Goal: Task Accomplishment & Management: Complete application form

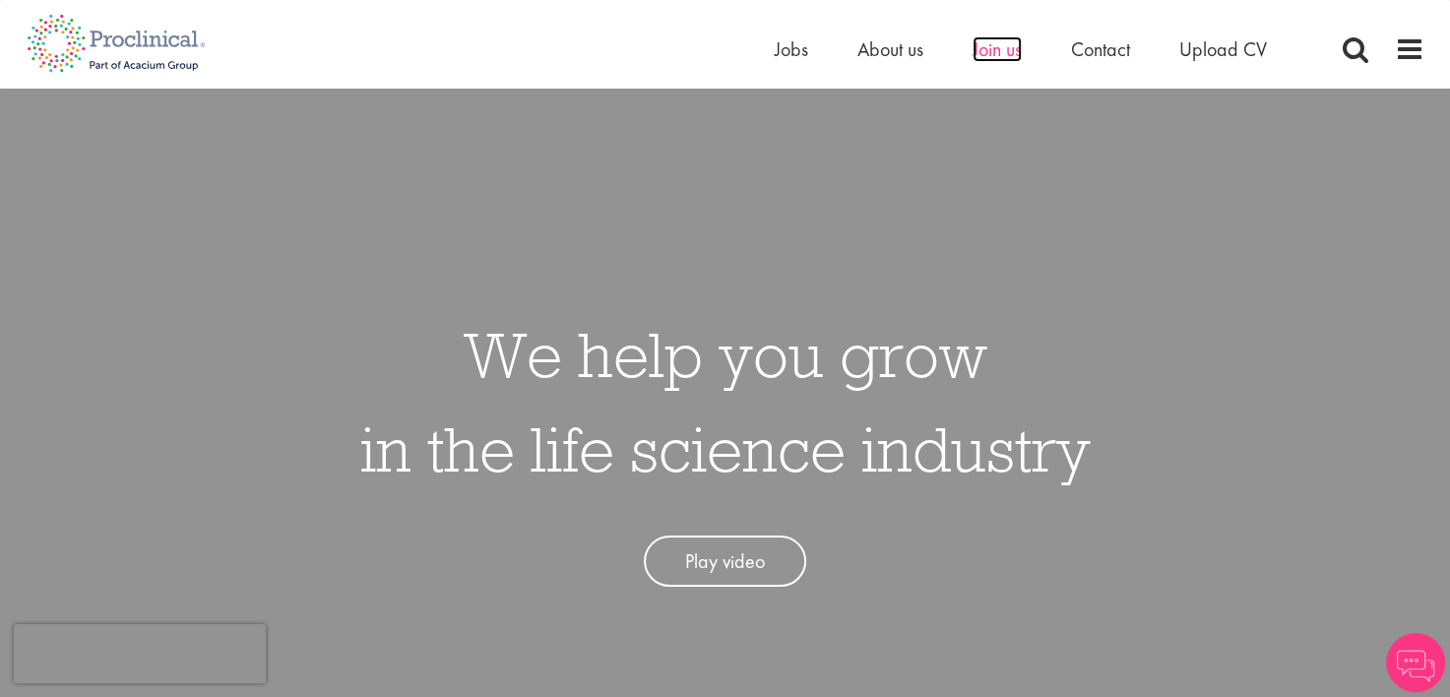
click at [989, 46] on span "Join us" at bounding box center [996, 49] width 49 height 26
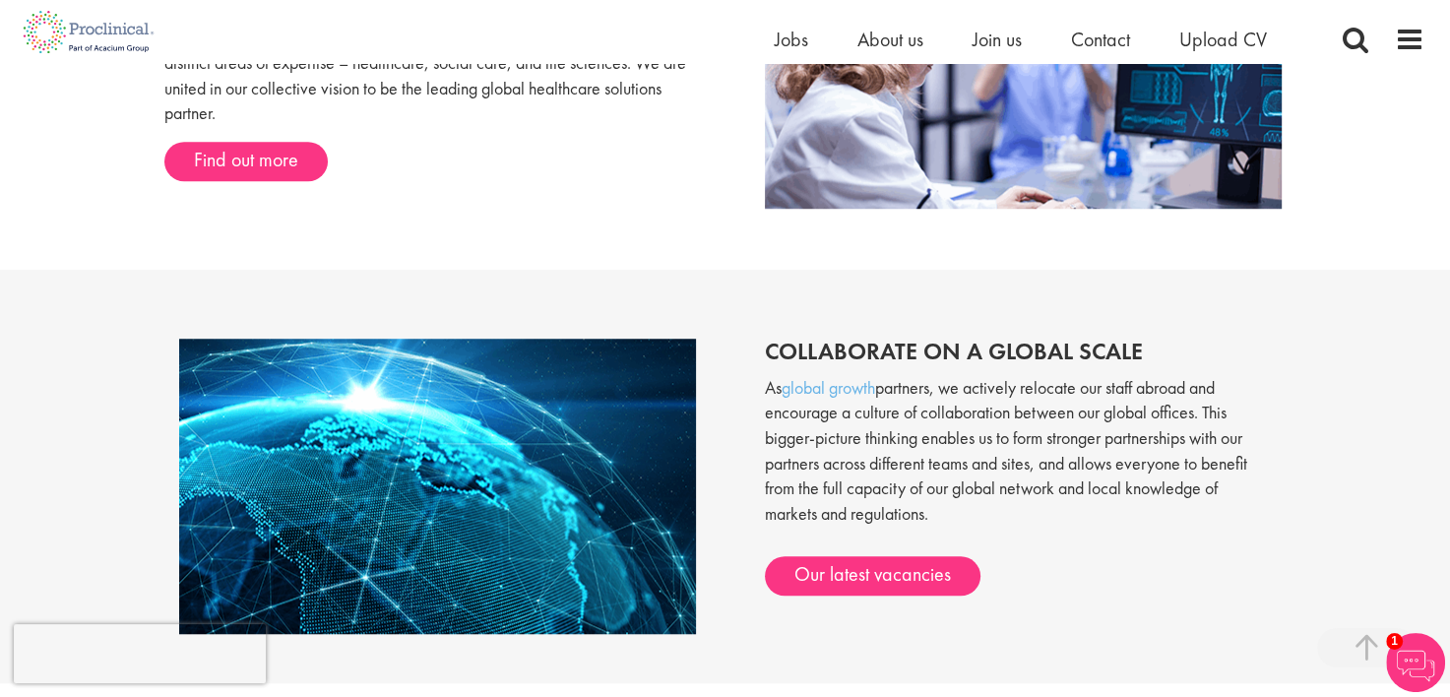
scroll to position [1377, 0]
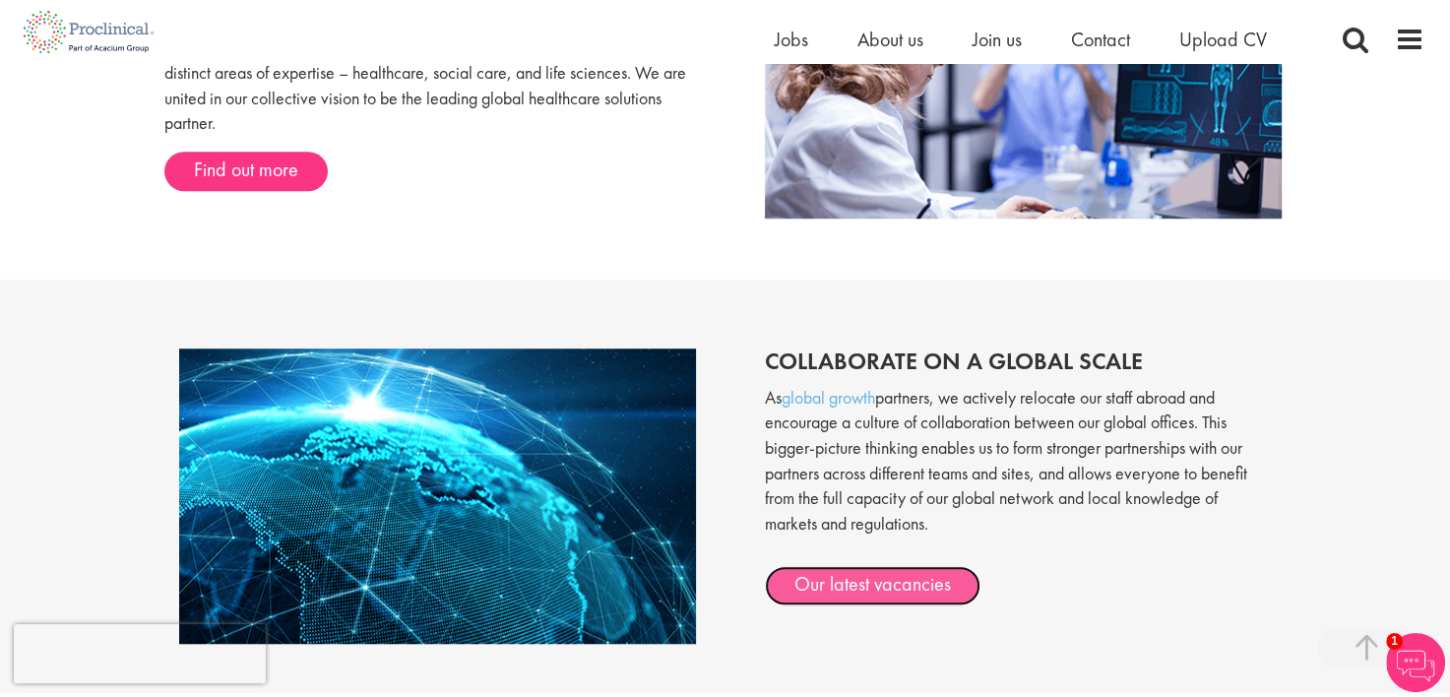
click at [873, 574] on link "Our latest vacancies" at bounding box center [873, 585] width 216 height 39
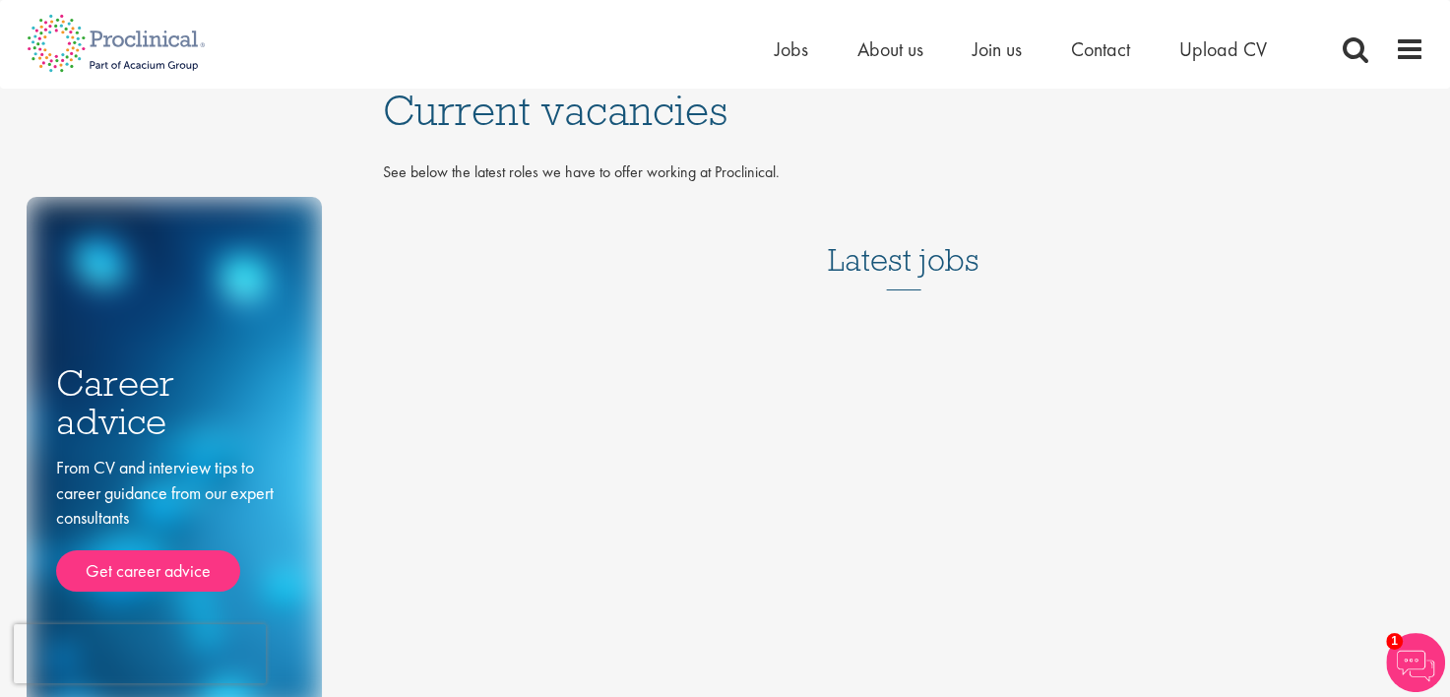
click at [804, 335] on div "Career advice From CV and interview tips to career guidance from our expert con…" at bounding box center [725, 400] width 1427 height 623
click at [796, 446] on div "Career advice From CV and interview tips to career guidance from our expert con…" at bounding box center [725, 400] width 1427 height 623
drag, startPoint x: 796, startPoint y: 446, endPoint x: 624, endPoint y: 409, distance: 176.1
click at [624, 409] on div "Career advice From CV and interview tips to career guidance from our expert con…" at bounding box center [725, 400] width 1427 height 623
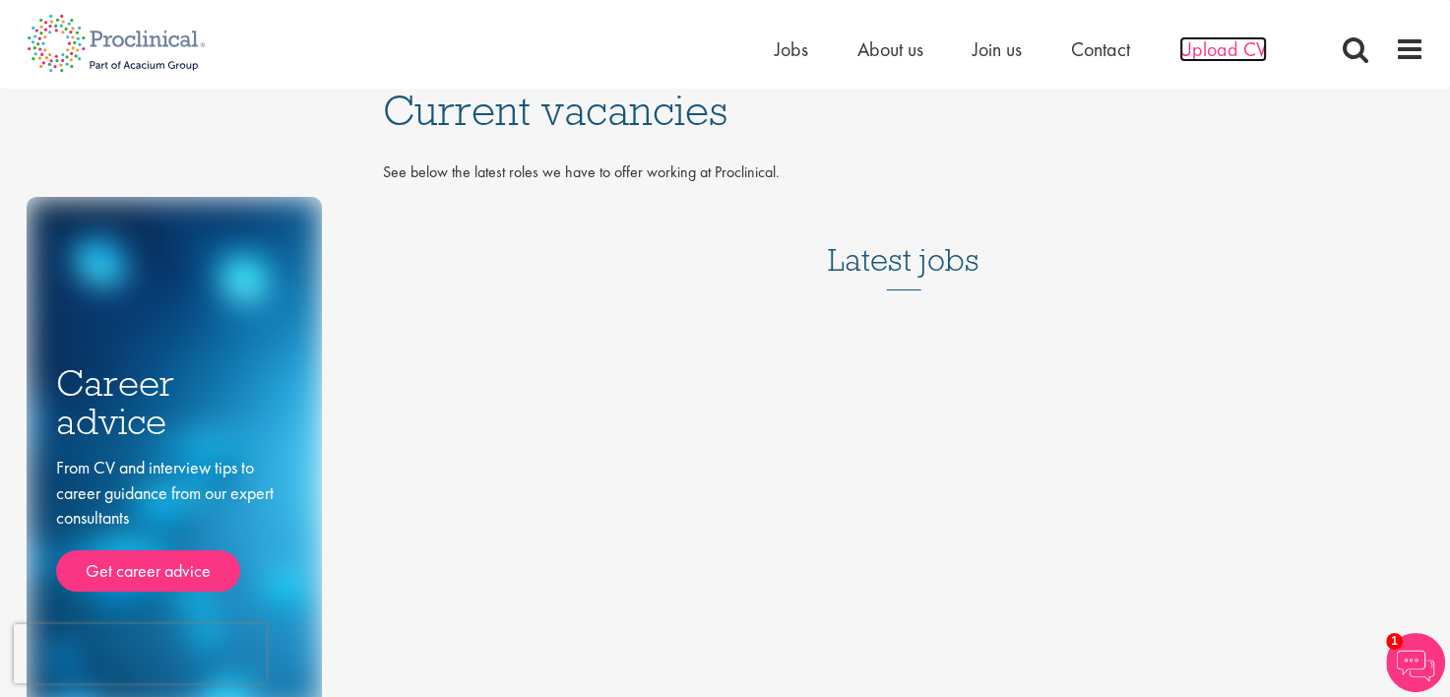
click at [1221, 47] on span "Upload CV" at bounding box center [1223, 49] width 88 height 26
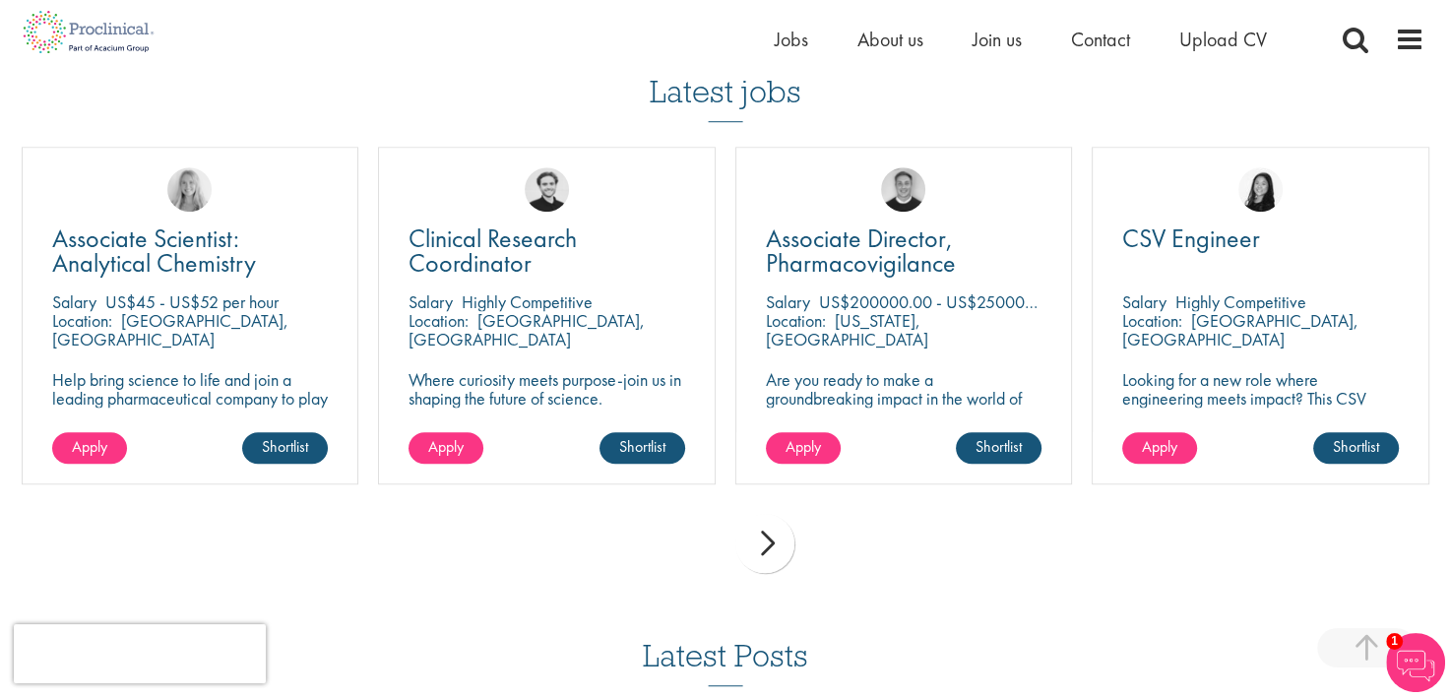
scroll to position [1366, 0]
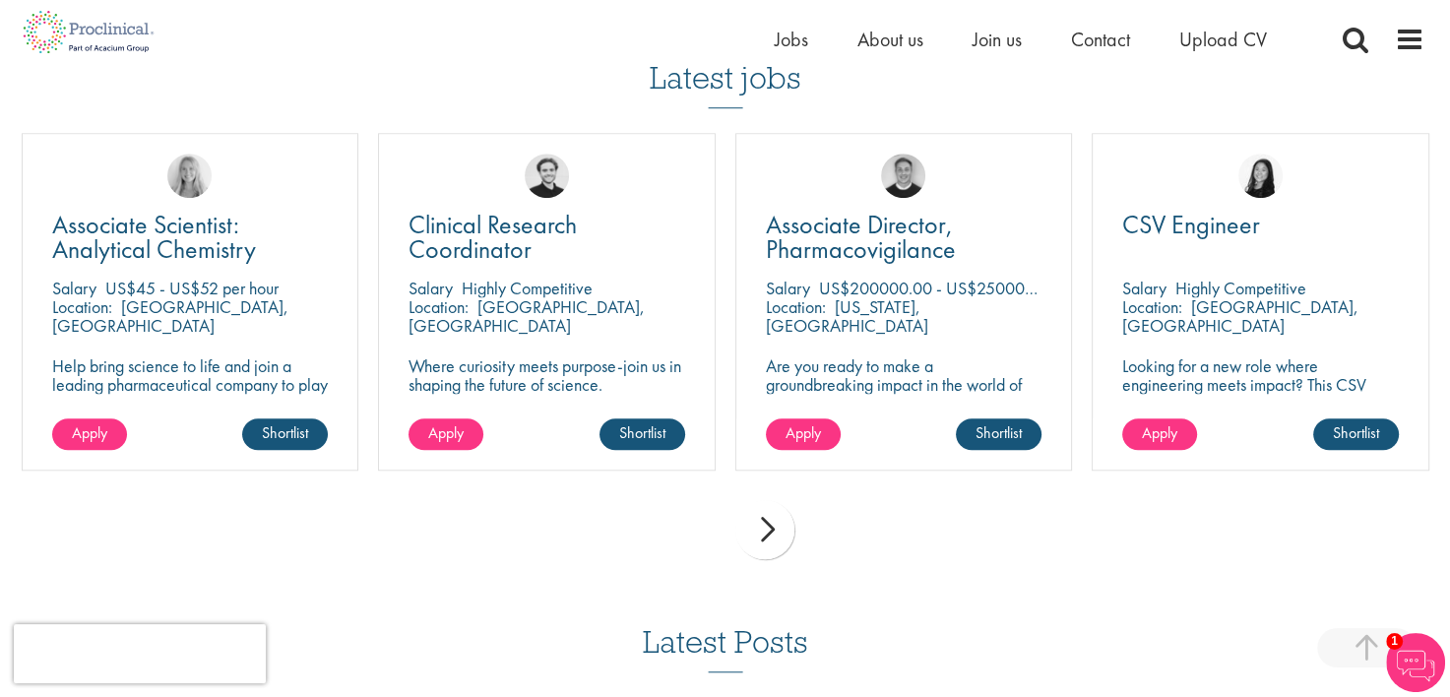
click at [776, 550] on div "next" at bounding box center [764, 529] width 59 height 59
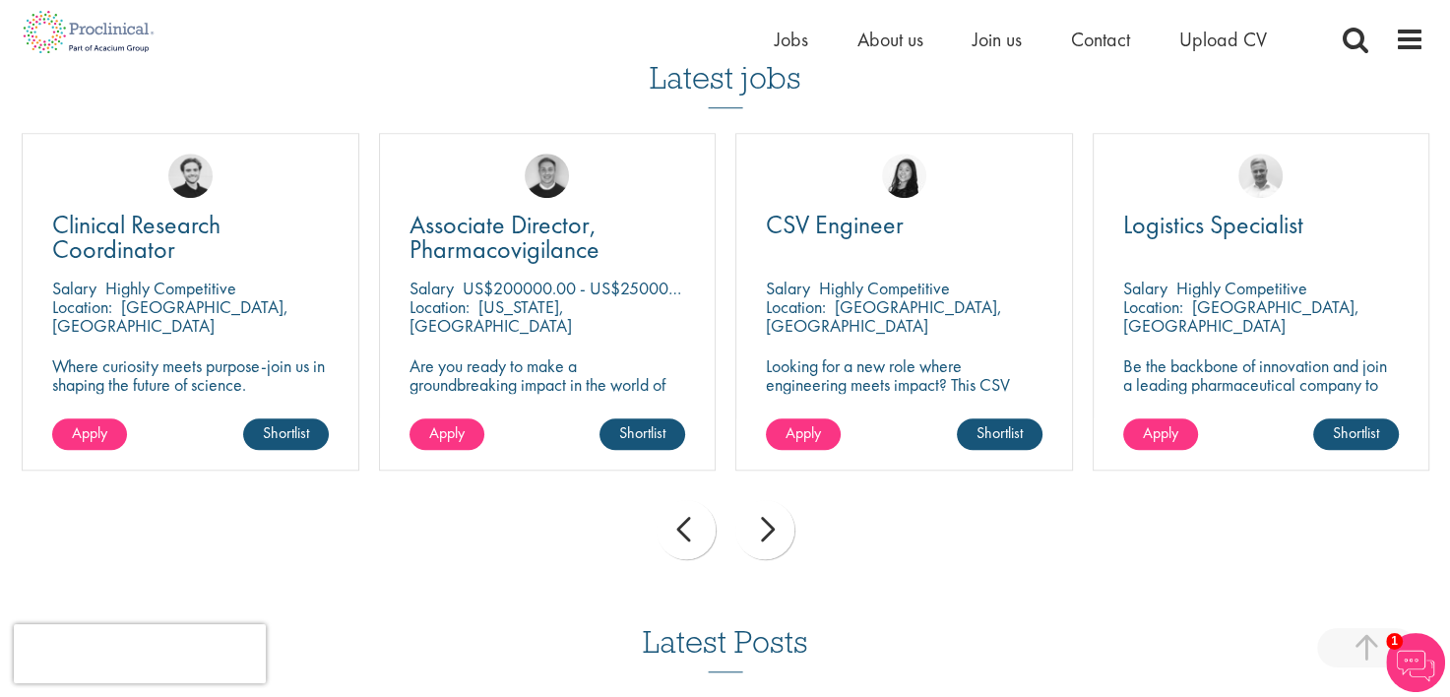
click at [776, 550] on div "next" at bounding box center [764, 529] width 59 height 59
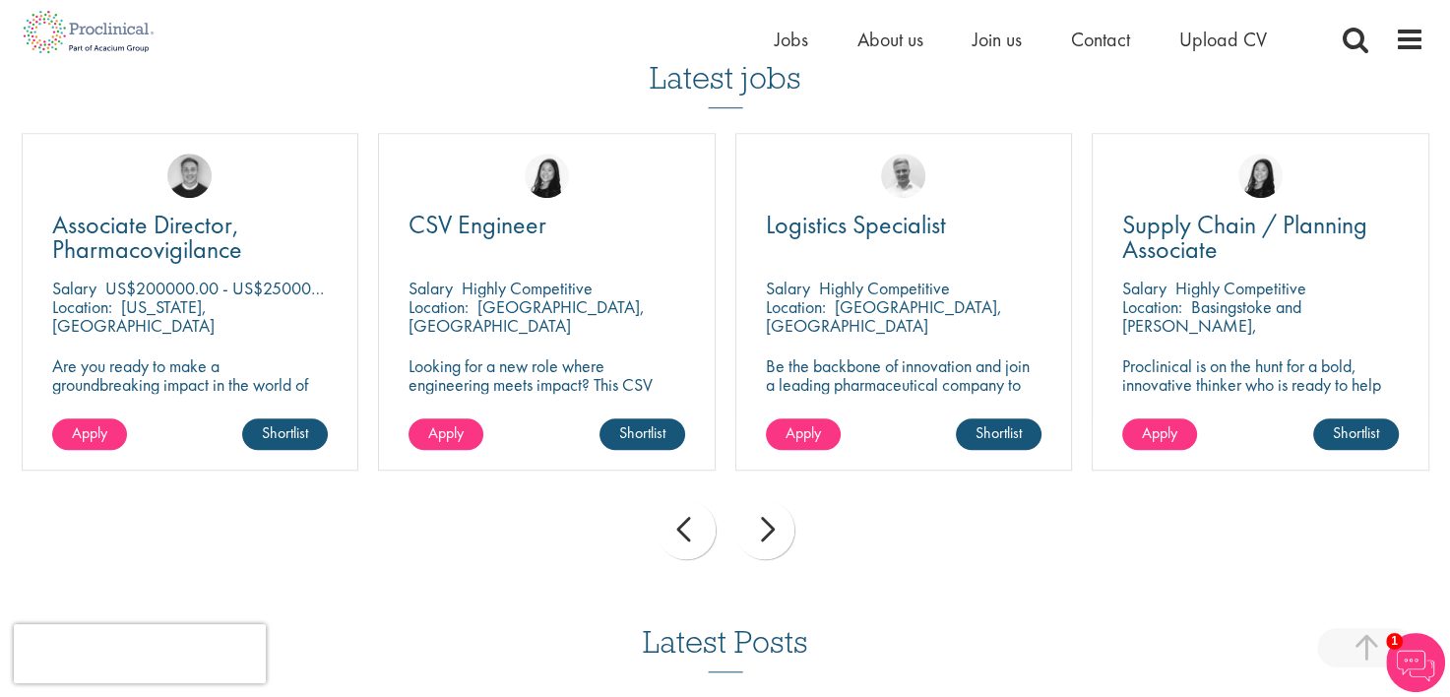
click at [776, 550] on div "next" at bounding box center [764, 529] width 59 height 59
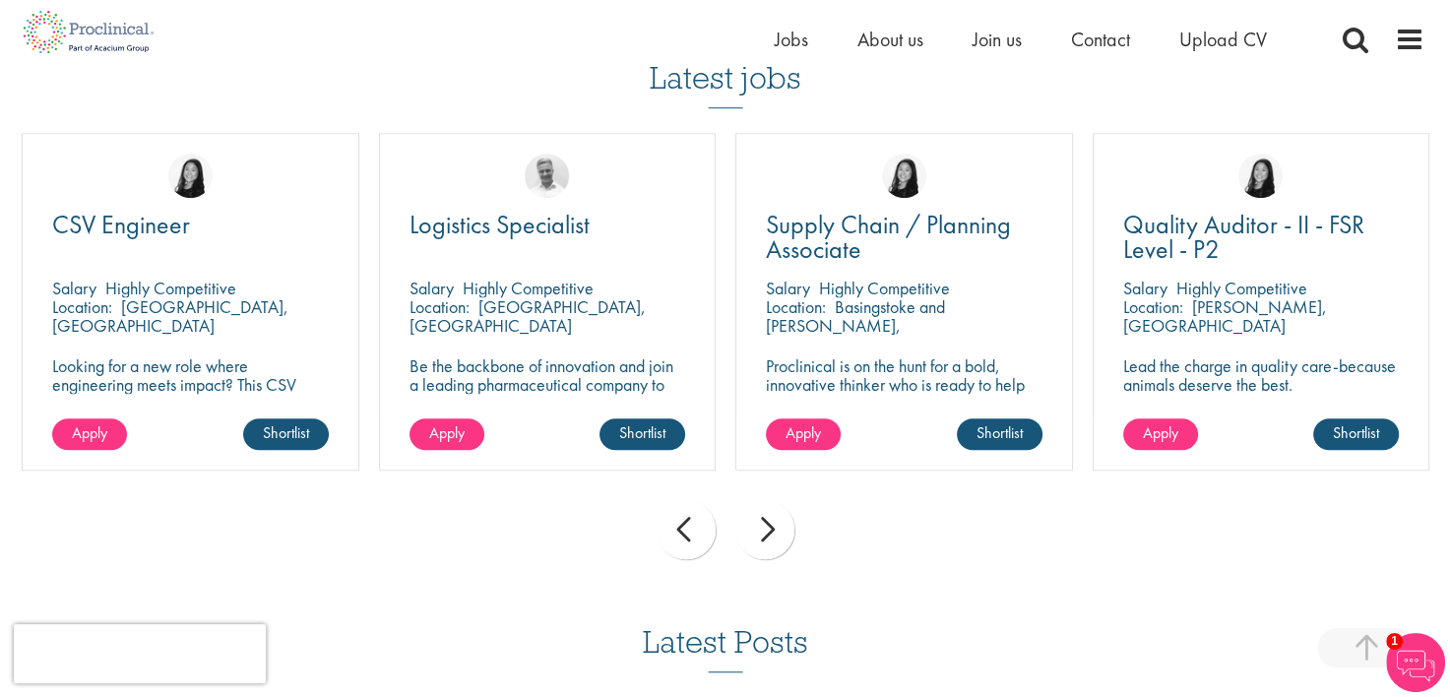
click at [776, 550] on div "next" at bounding box center [764, 529] width 59 height 59
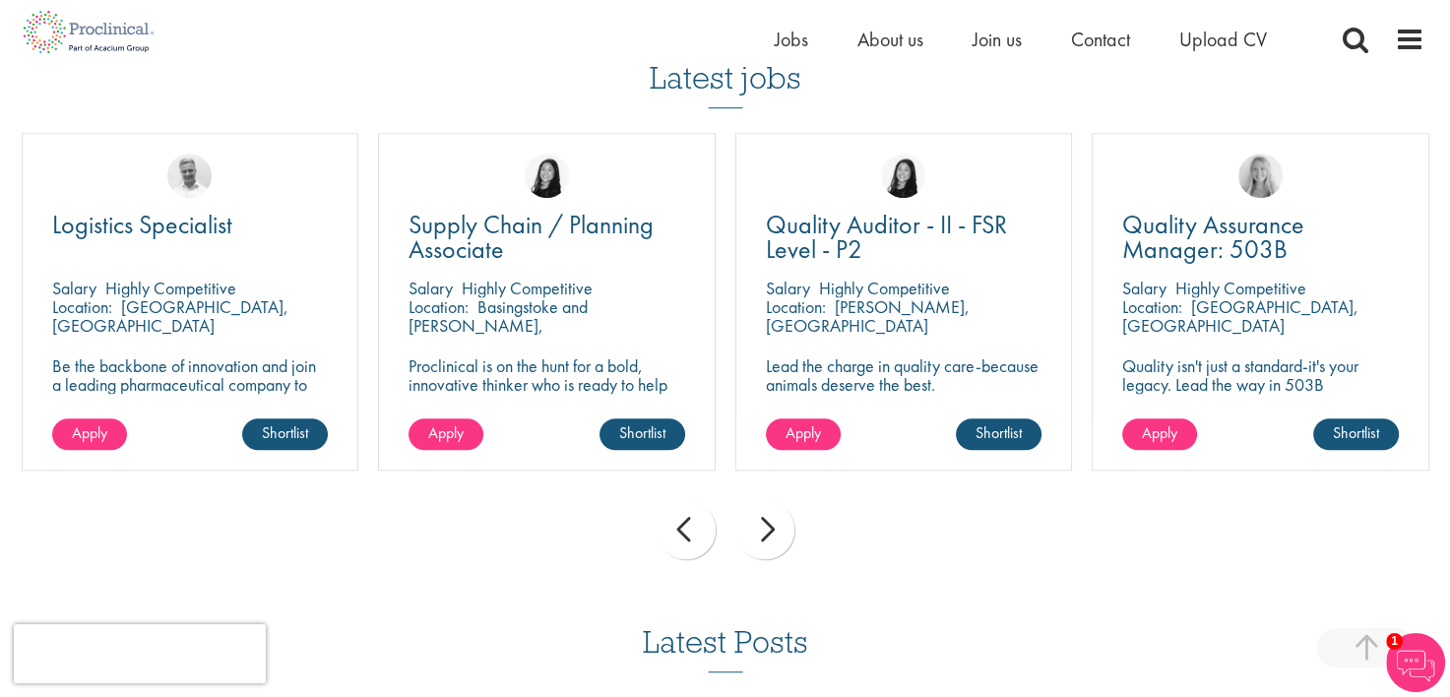
click at [776, 550] on div "next" at bounding box center [764, 529] width 59 height 59
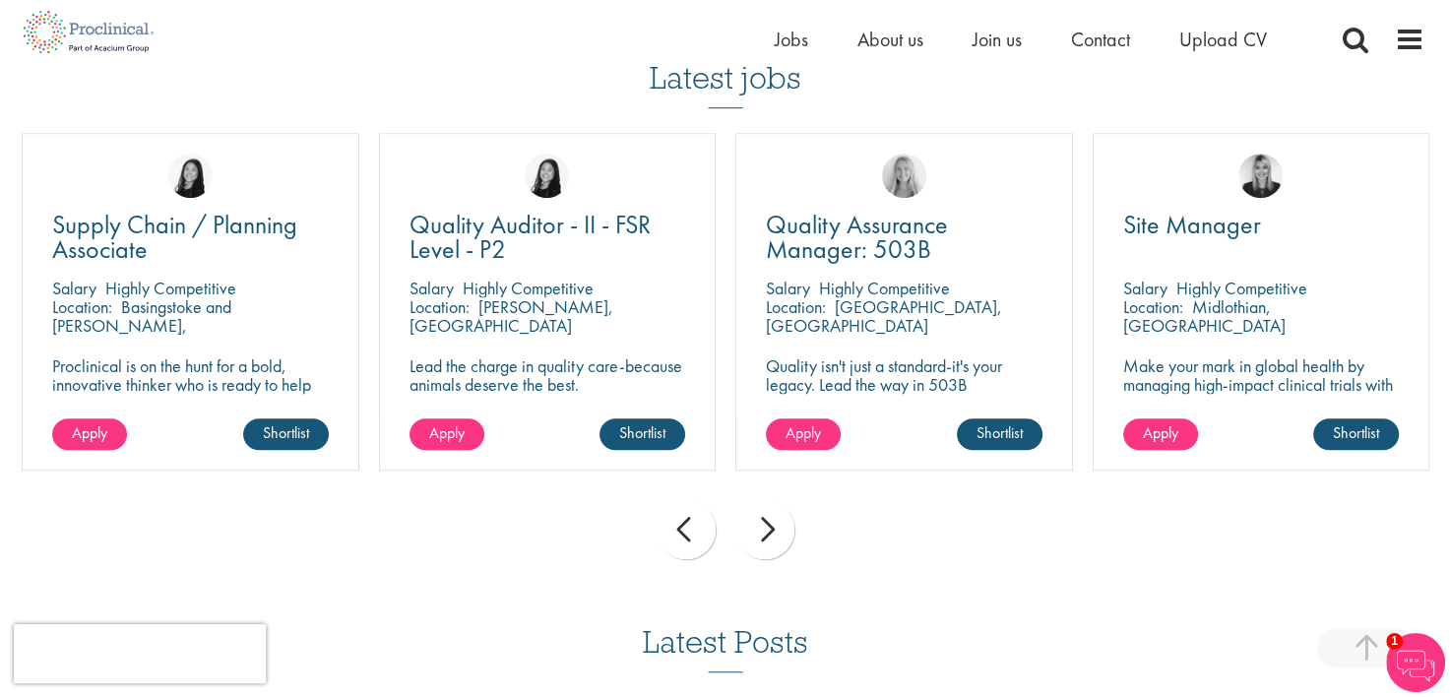
click at [776, 550] on div "next" at bounding box center [764, 529] width 59 height 59
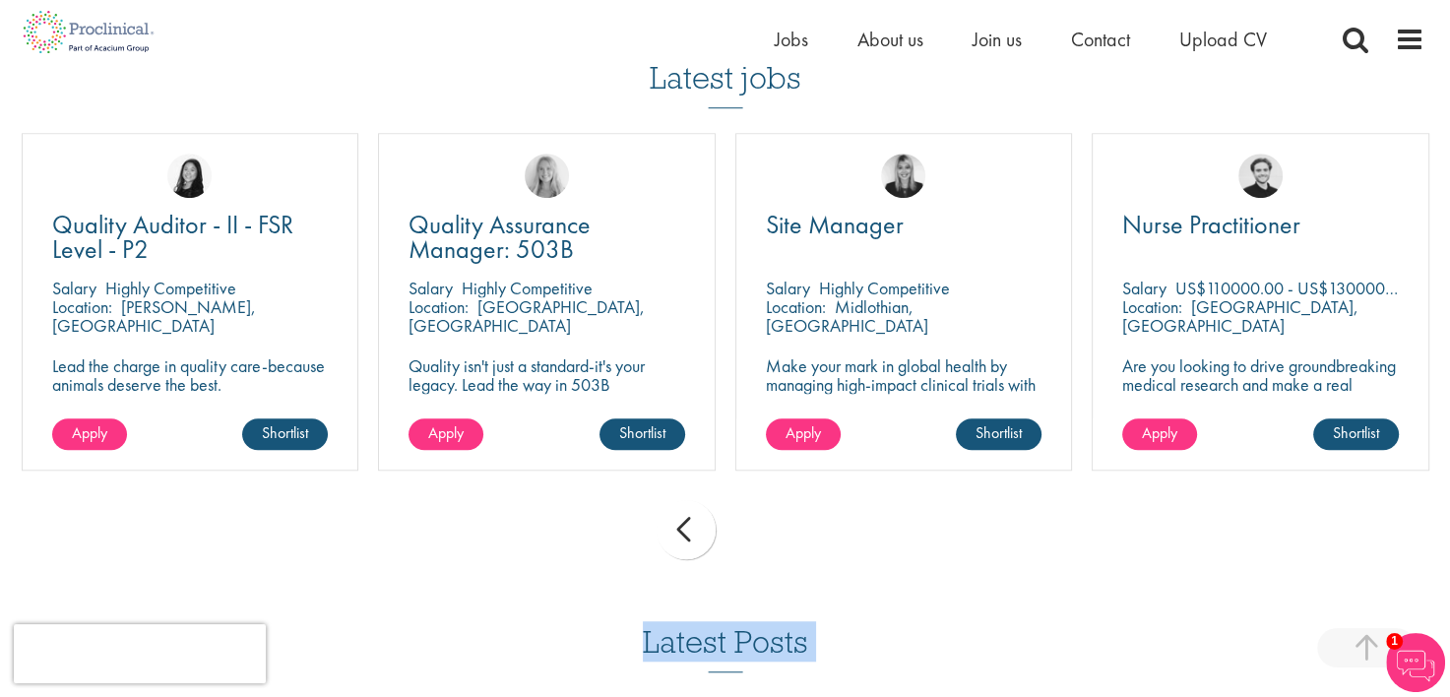
click at [776, 550] on div "prev next" at bounding box center [725, 533] width 1427 height 86
drag, startPoint x: 776, startPoint y: 550, endPoint x: 697, endPoint y: 524, distance: 83.1
click at [697, 524] on div "prev" at bounding box center [686, 529] width 59 height 59
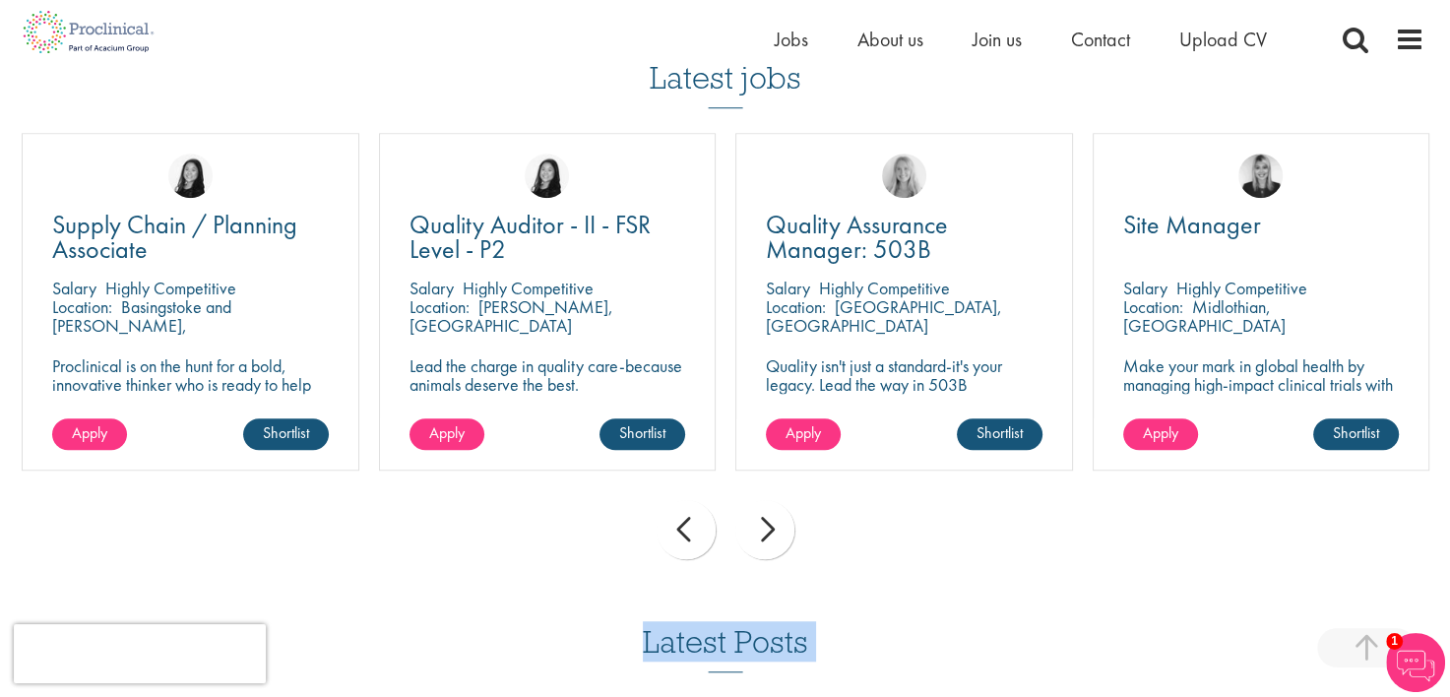
click at [697, 524] on div "prev" at bounding box center [686, 529] width 59 height 59
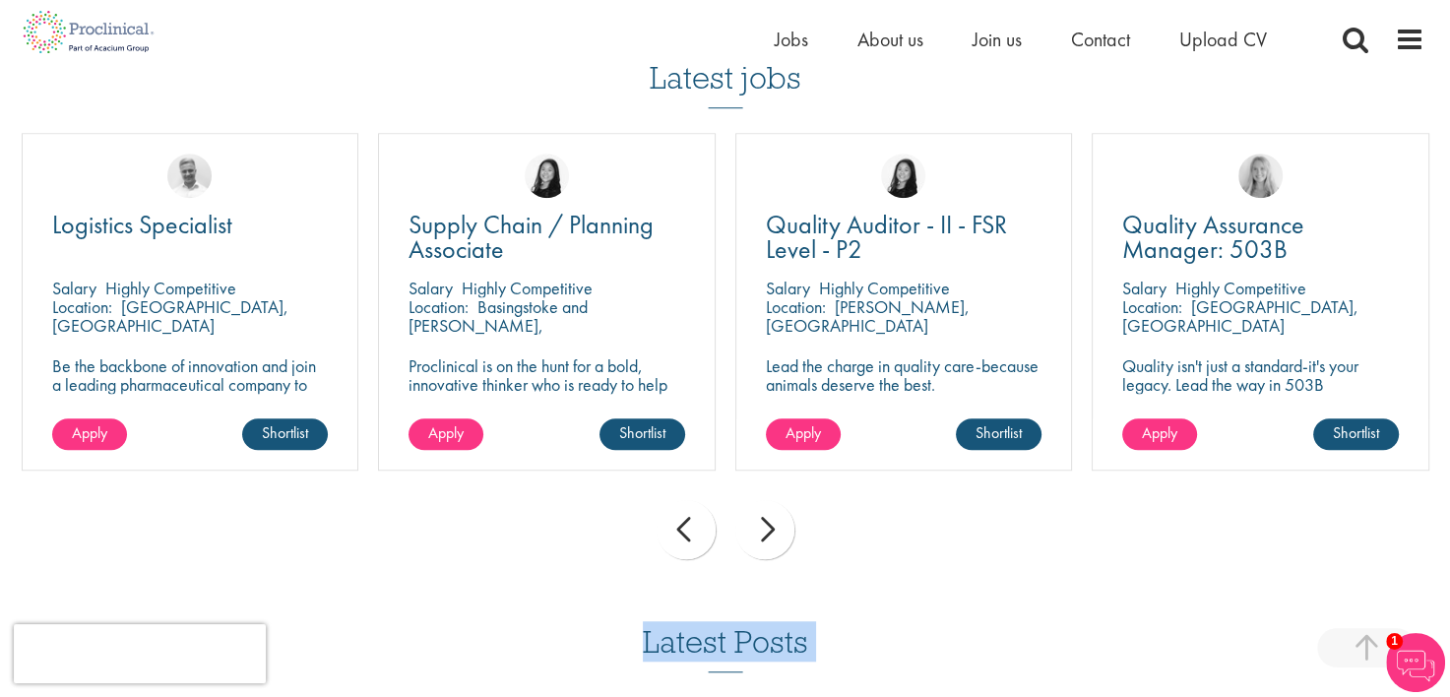
click at [697, 524] on div "prev" at bounding box center [686, 529] width 59 height 59
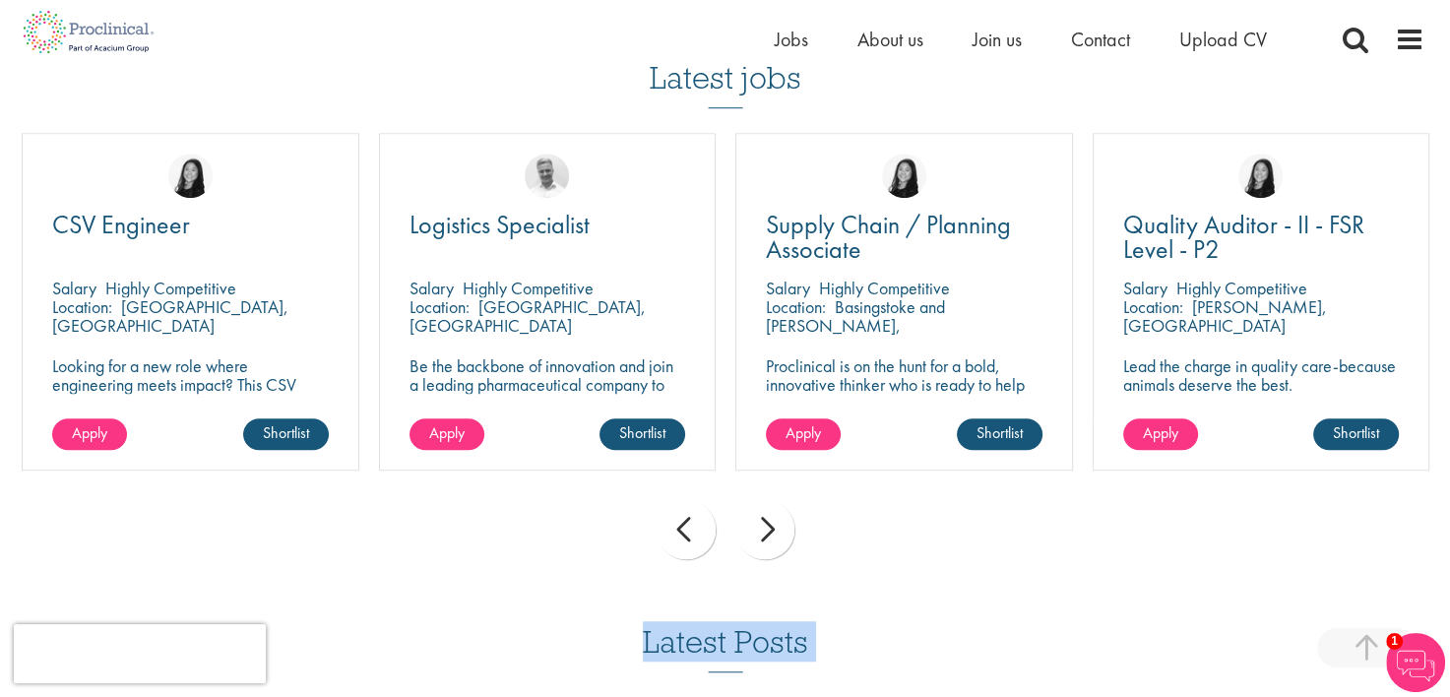
click at [697, 524] on div "prev" at bounding box center [686, 529] width 59 height 59
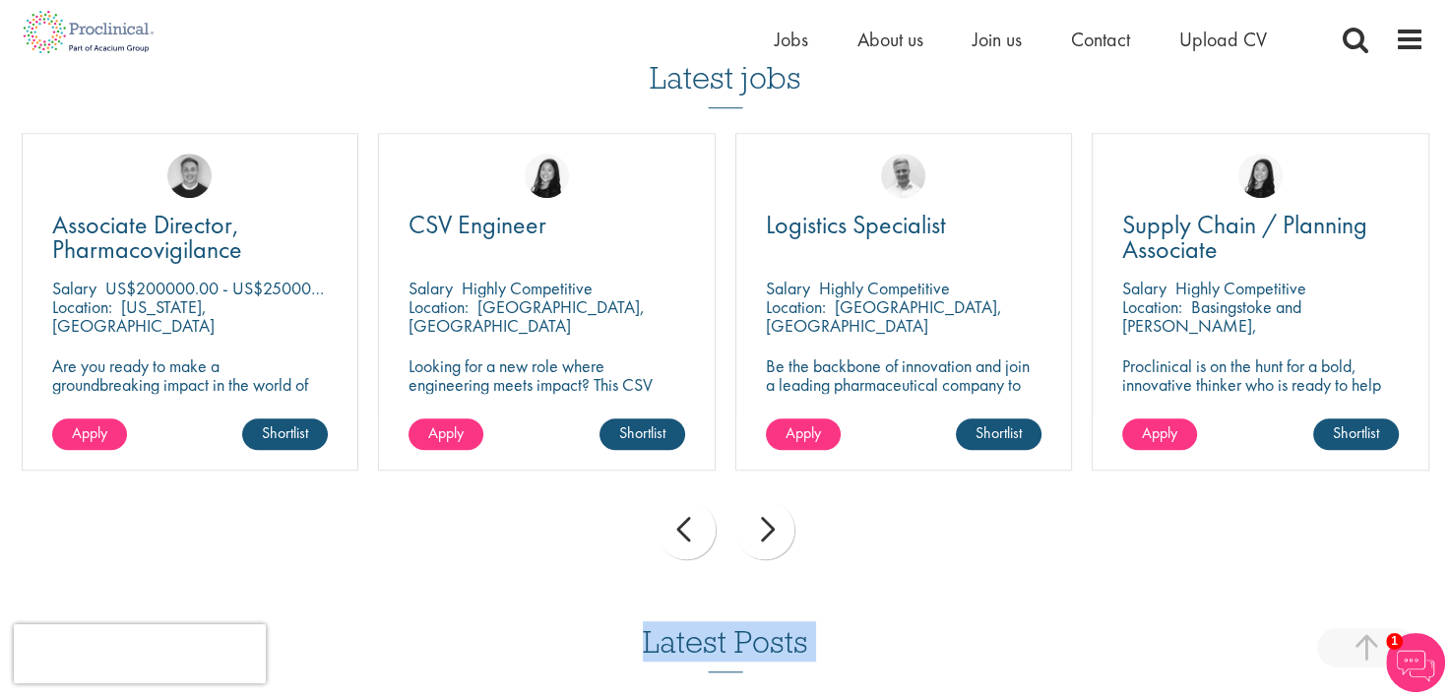
click at [697, 524] on div "prev" at bounding box center [686, 529] width 59 height 59
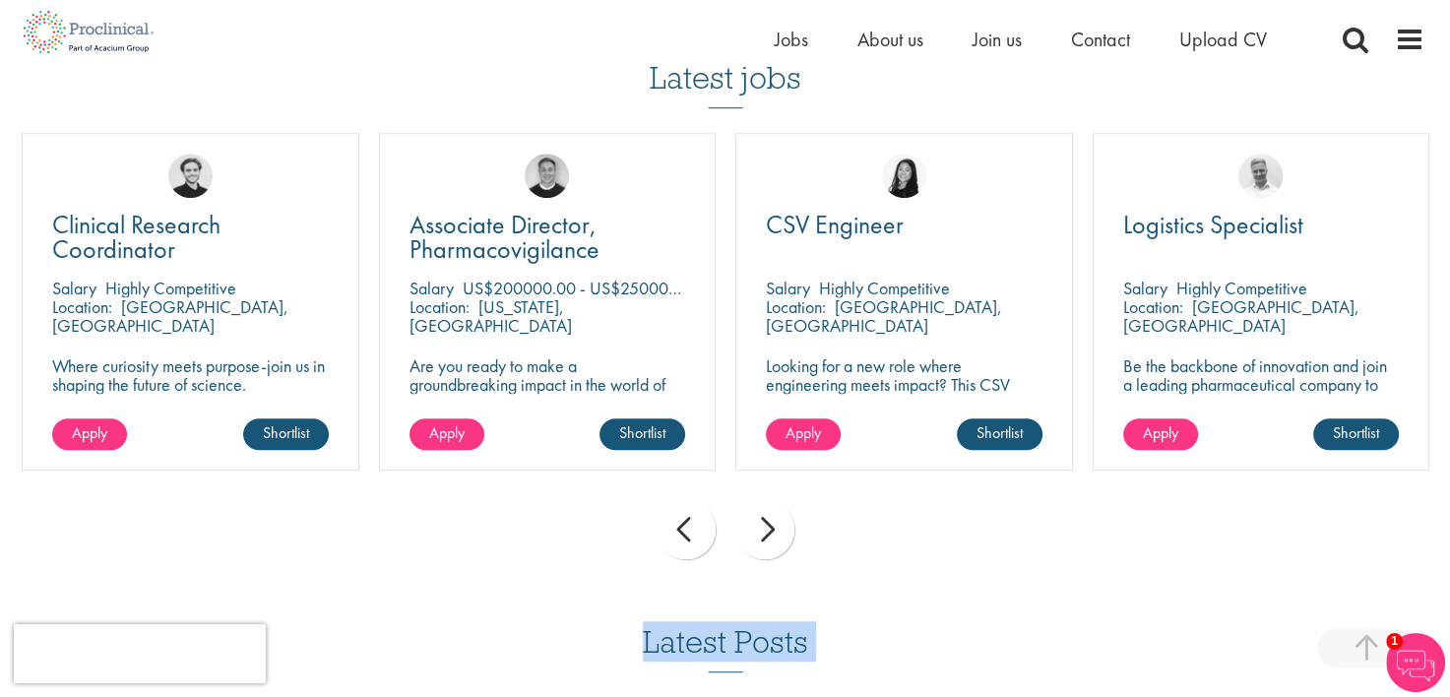
click at [697, 524] on div "prev" at bounding box center [686, 529] width 59 height 59
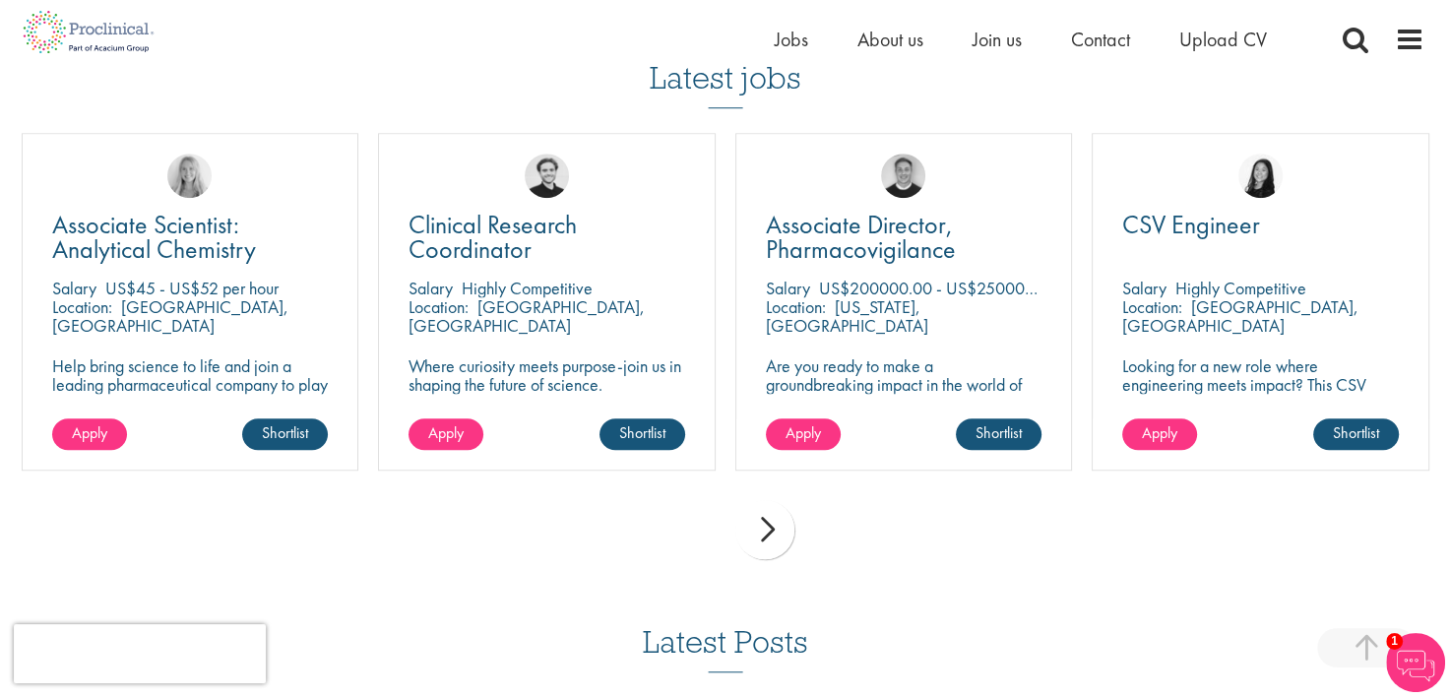
click at [697, 524] on div "prev next" at bounding box center [725, 533] width 1427 height 86
drag, startPoint x: 697, startPoint y: 524, endPoint x: 951, endPoint y: 580, distance: 260.1
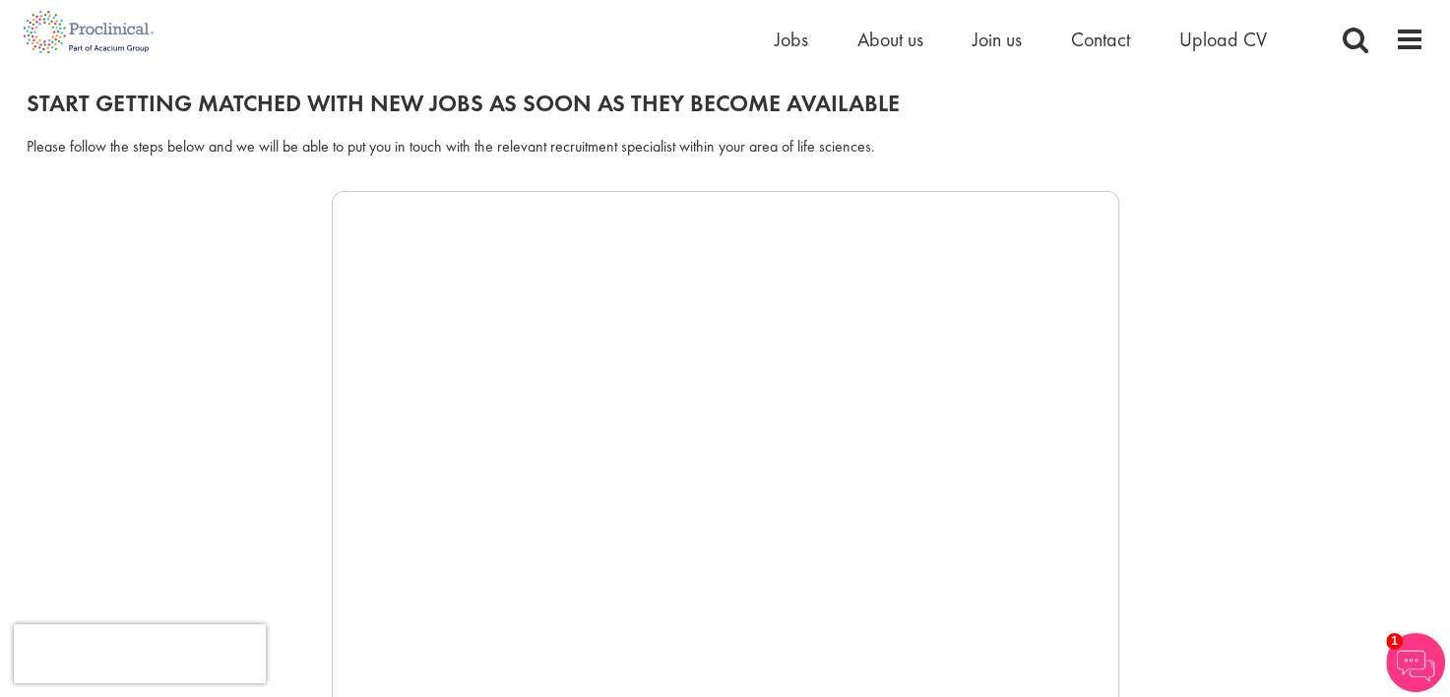
scroll to position [213, 0]
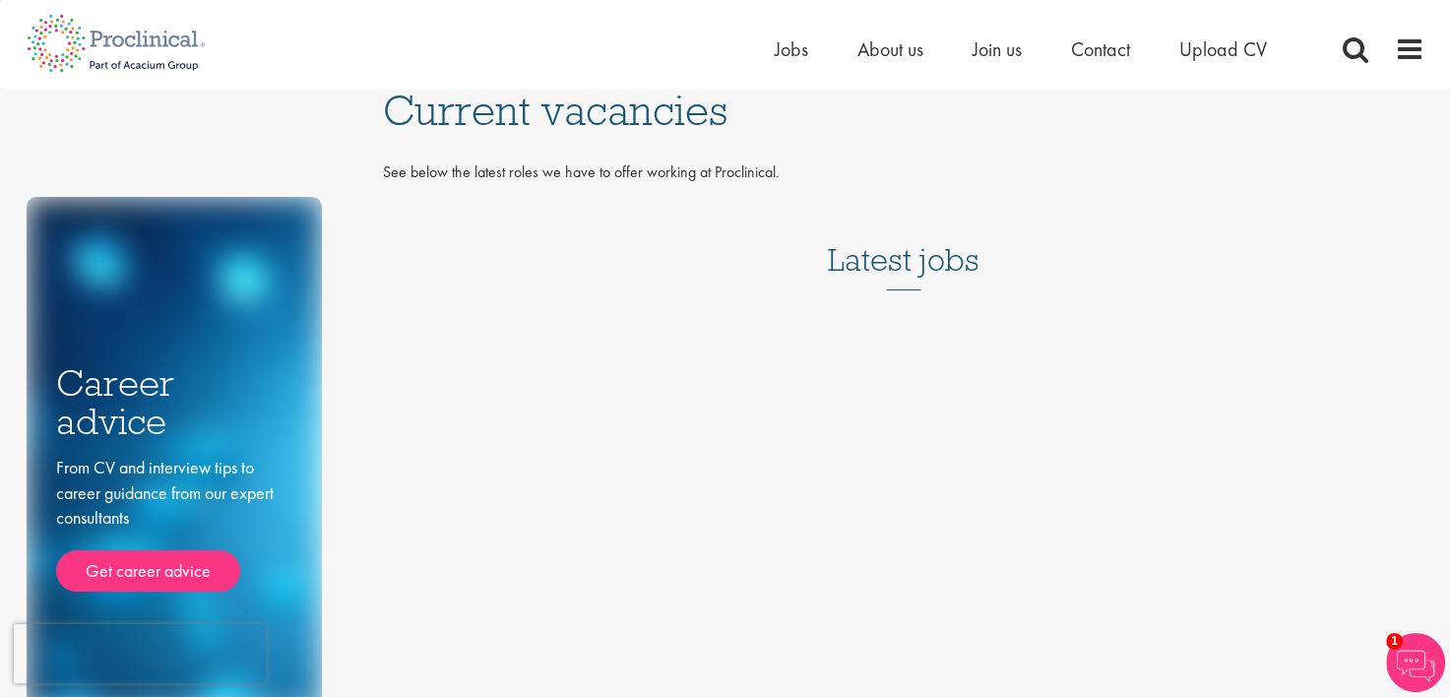
click at [1205, 66] on div "Home Jobs About us Join us Contact Upload CV" at bounding box center [1045, 53] width 541 height 39
click at [1222, 53] on span "Upload CV" at bounding box center [1223, 49] width 88 height 26
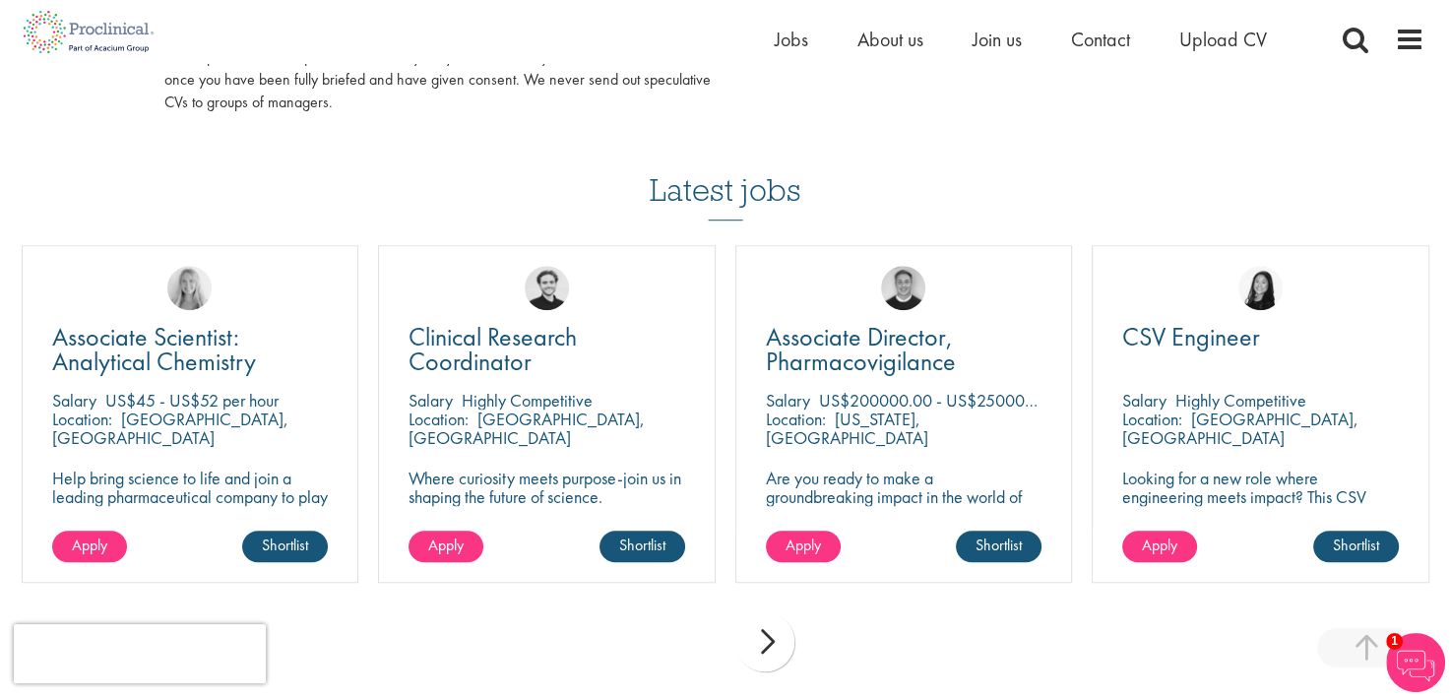
scroll to position [1272, 0]
